Goal: Find specific page/section: Find specific page/section

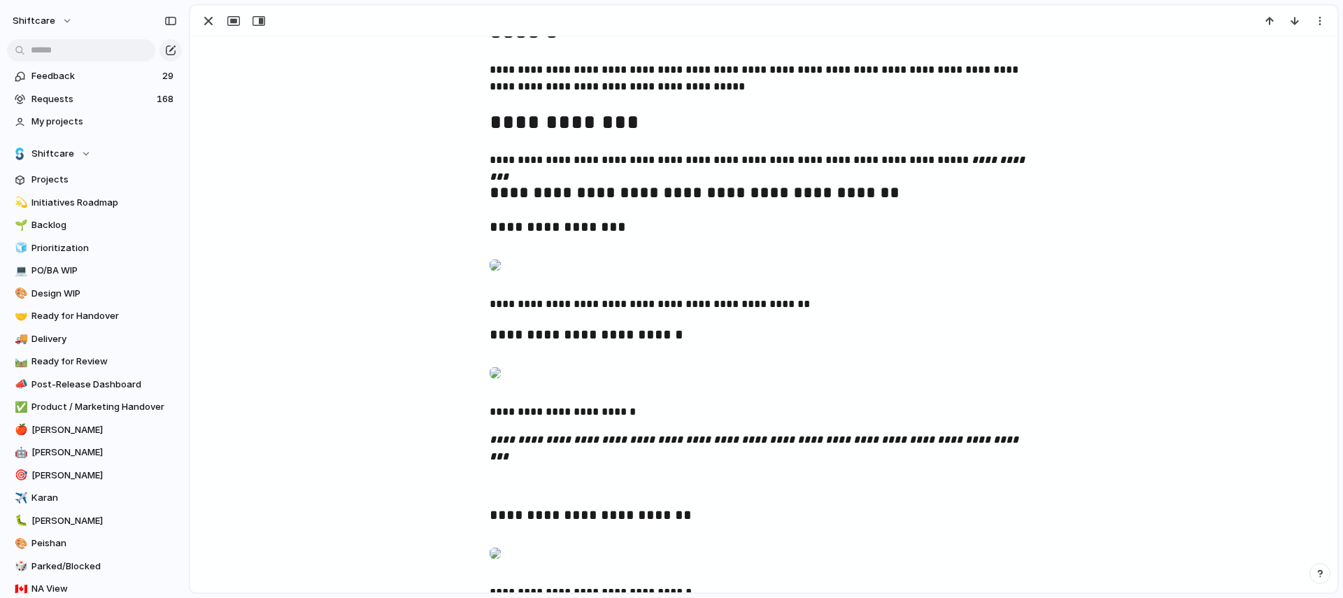
scroll to position [611, 0]
